Goal: Task Accomplishment & Management: Manage account settings

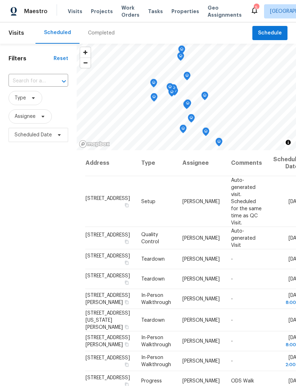
click at [178, 9] on span "Properties" at bounding box center [186, 11] width 28 height 7
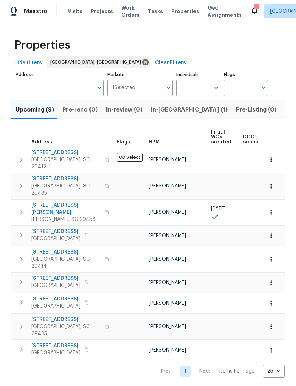
click at [274, 158] on icon "button" at bounding box center [271, 159] width 7 height 7
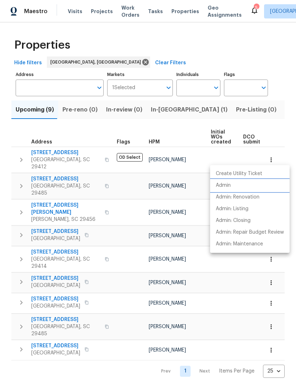
click at [231, 182] on p "Admin" at bounding box center [223, 185] width 15 height 7
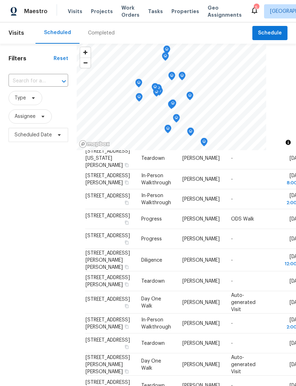
scroll to position [454, 0]
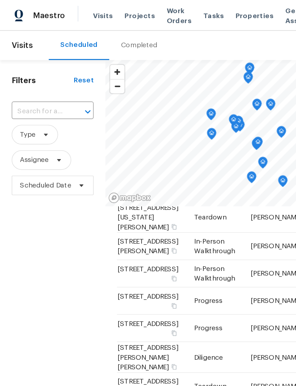
click at [75, 12] on span "Visits" at bounding box center [75, 11] width 15 height 7
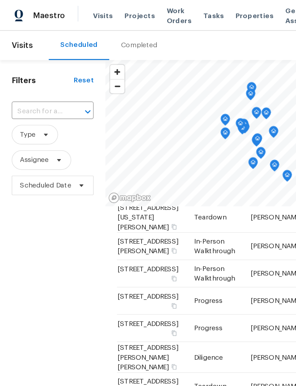
scroll to position [505, 0]
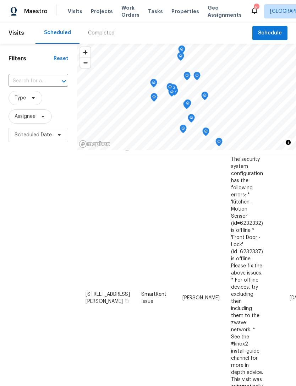
scroll to position [114, 0]
click at [0, 0] on icon at bounding box center [0, 0] width 0 height 0
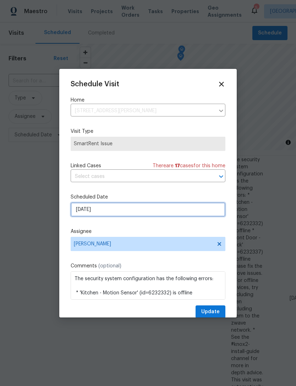
click at [110, 211] on input "10/4/2025" at bounding box center [148, 210] width 155 height 14
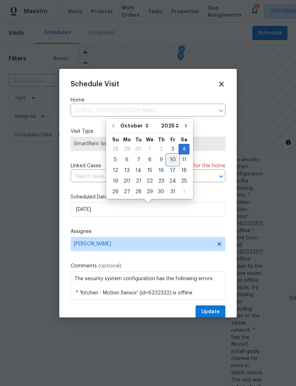
click at [174, 162] on div "10" at bounding box center [173, 160] width 12 height 10
type input "10/10/2025"
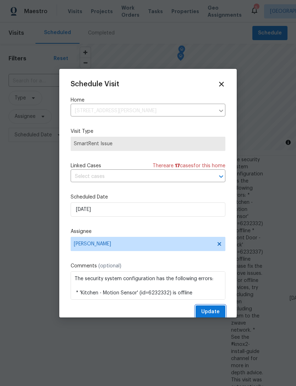
click at [216, 316] on span "Update" at bounding box center [210, 312] width 18 height 9
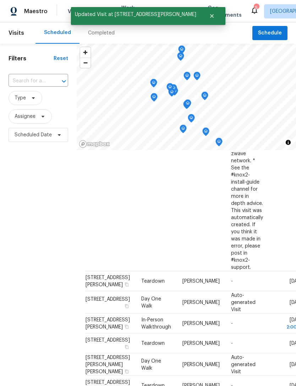
scroll to position [520, 0]
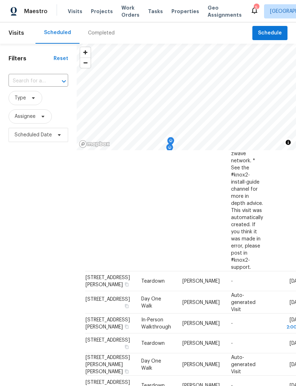
click at [250, 6] on icon at bounding box center [254, 10] width 9 height 9
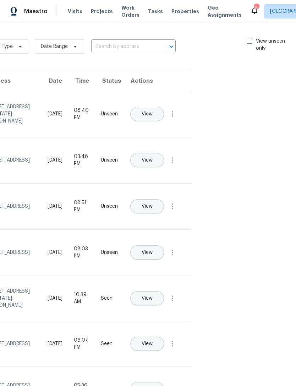
scroll to position [0, 81]
click at [249, 39] on span at bounding box center [251, 41] width 6 height 6
click at [249, 39] on input "View unseen only" at bounding box center [250, 40] width 5 height 5
checkbox input "true"
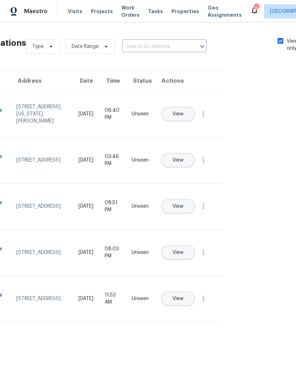
scroll to position [0, 45]
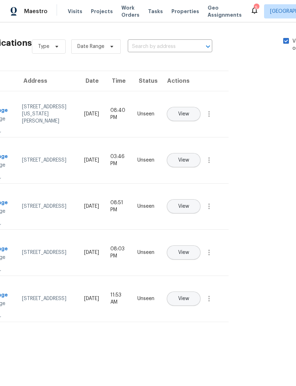
click at [178, 11] on span "Properties" at bounding box center [186, 11] width 28 height 7
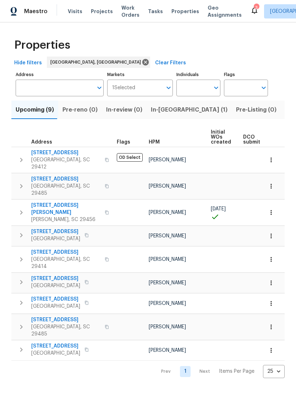
click at [71, 15] on span "Visits" at bounding box center [75, 11] width 15 height 7
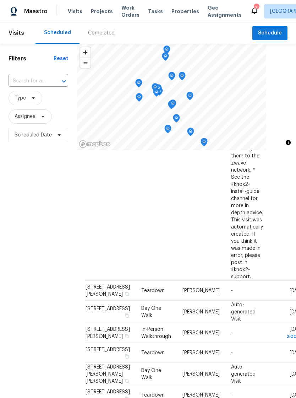
scroll to position [520, 0]
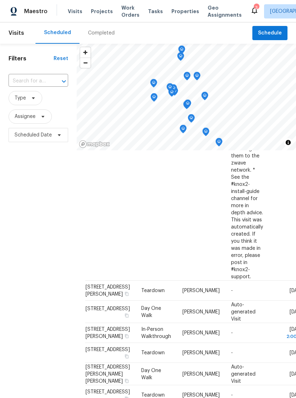
click at [177, 10] on span "Properties" at bounding box center [186, 11] width 28 height 7
